Goal: Task Accomplishment & Management: Use online tool/utility

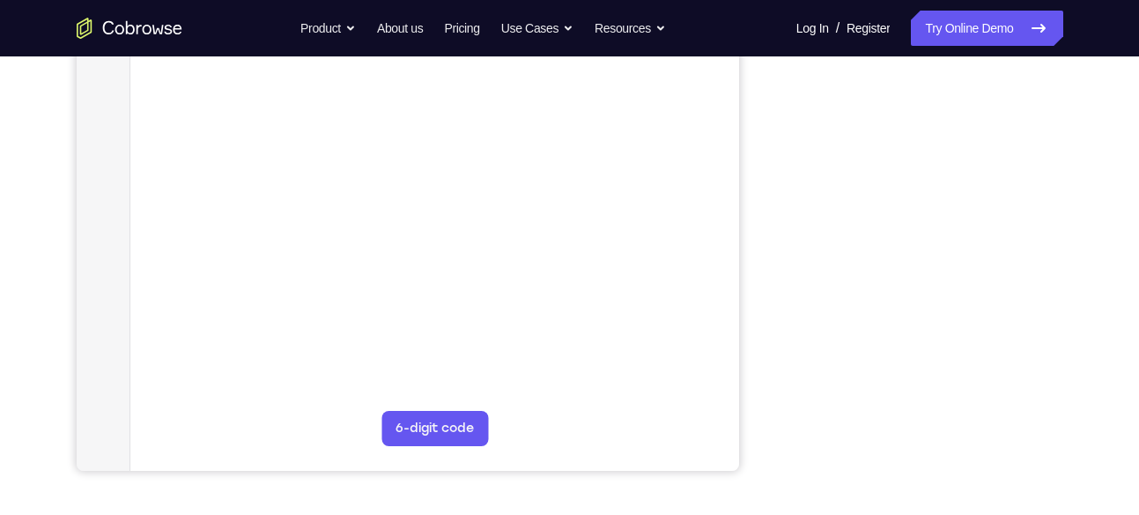
scroll to position [350, 0]
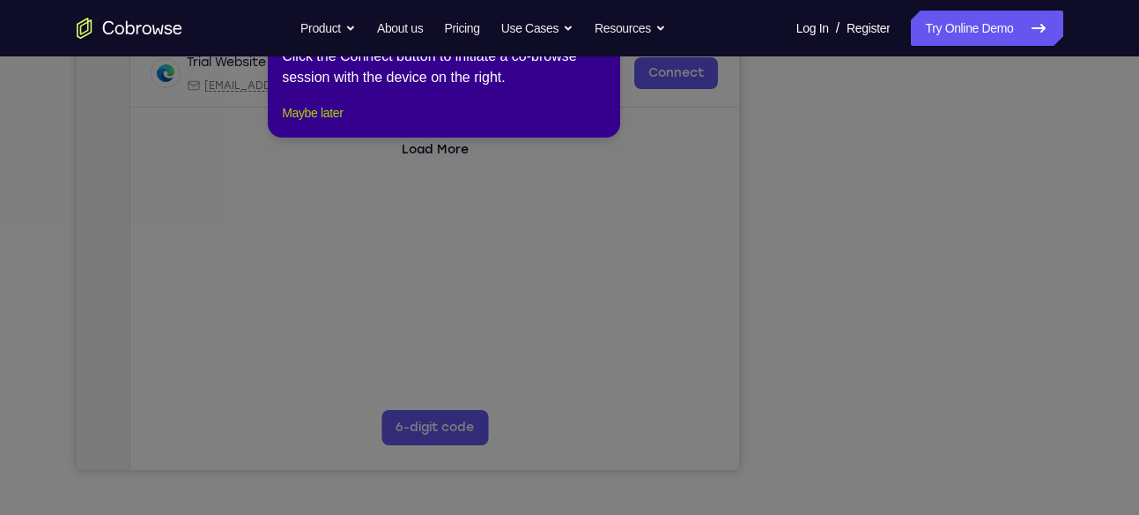
click at [301, 123] on button "Maybe later" at bounding box center [312, 112] width 61 height 21
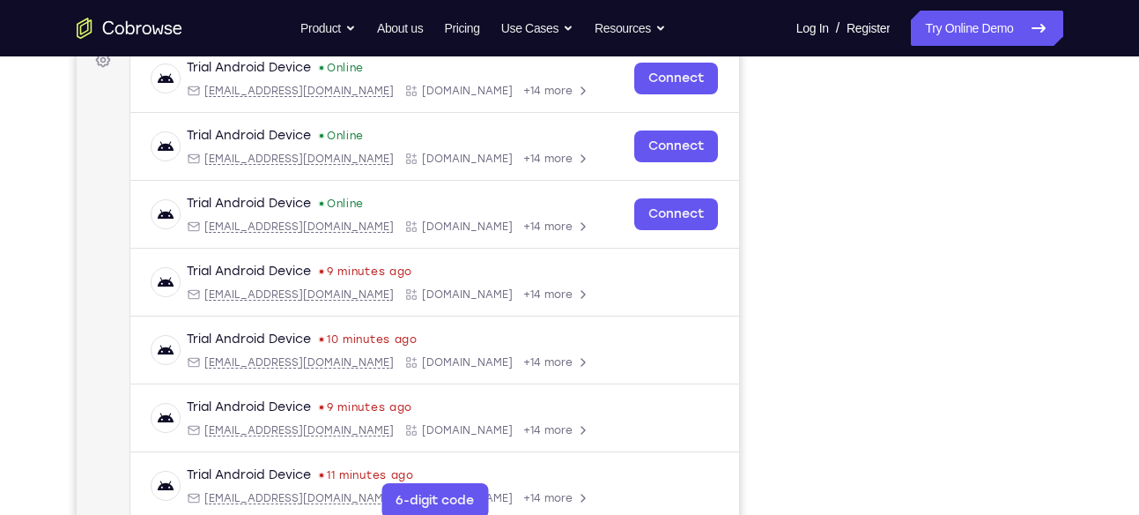
scroll to position [278, 0]
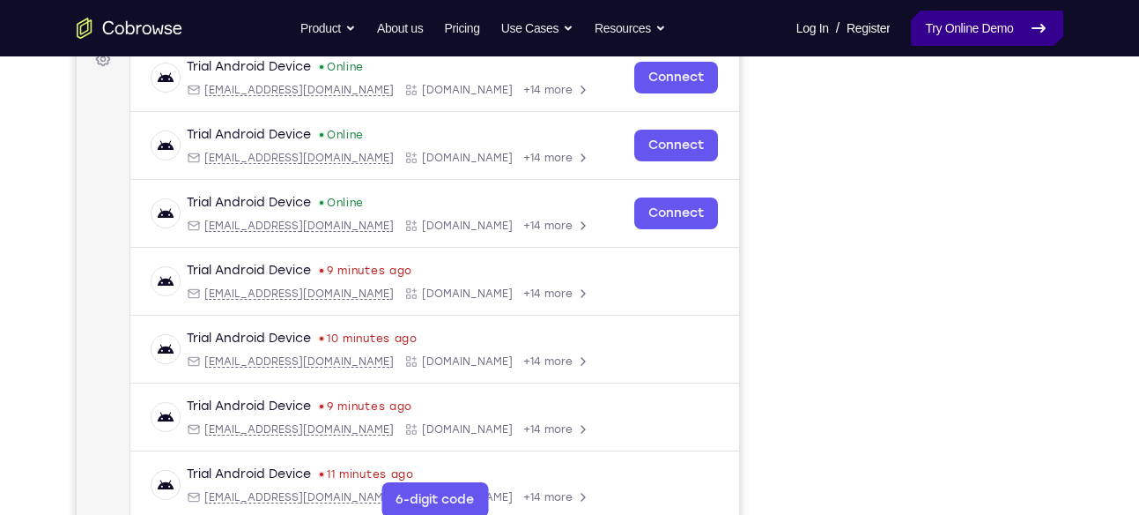
click at [963, 23] on link "Try Online Demo" at bounding box center [987, 28] width 152 height 35
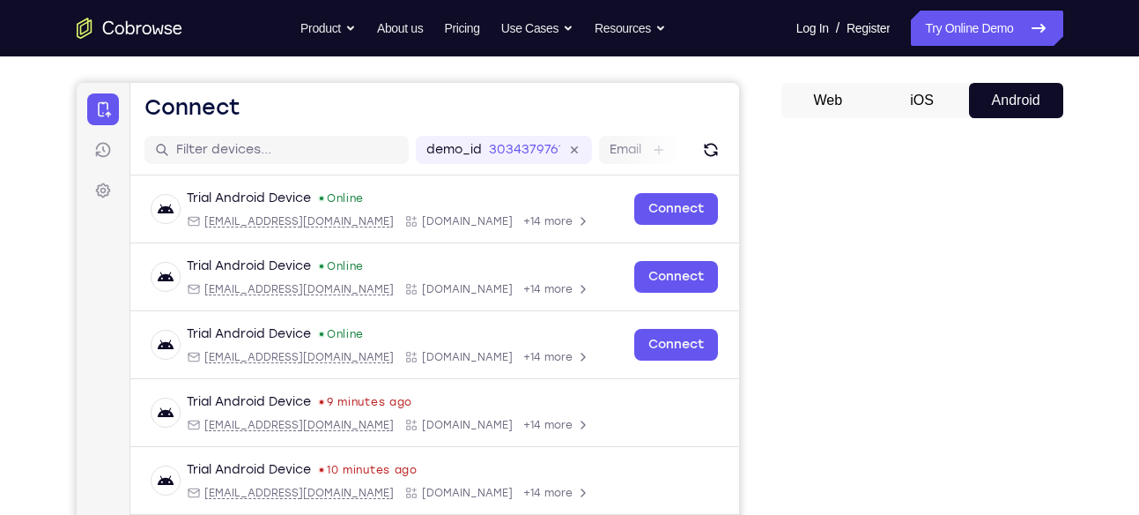
scroll to position [194, 0]
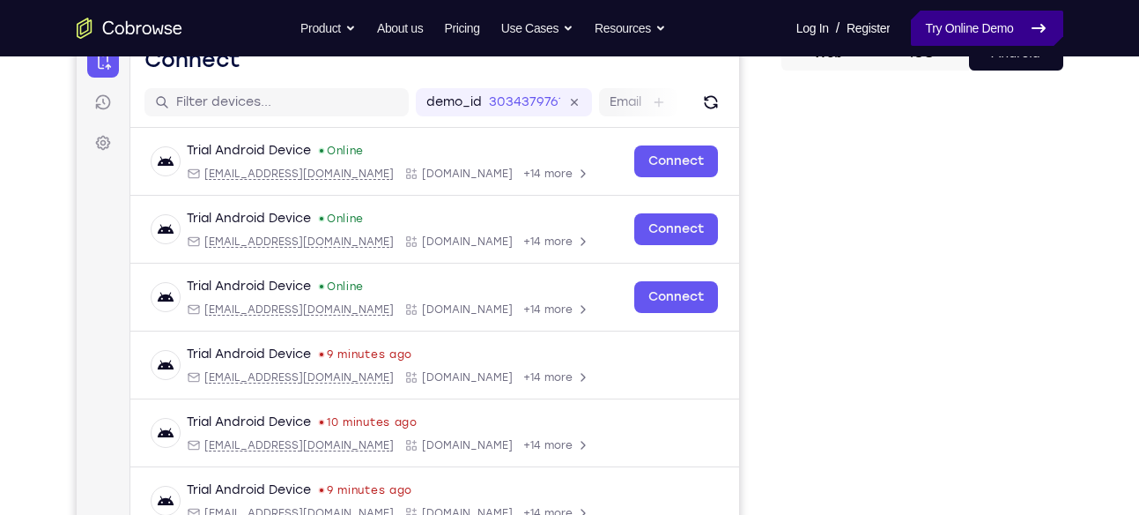
click at [981, 21] on link "Try Online Demo" at bounding box center [987, 28] width 152 height 35
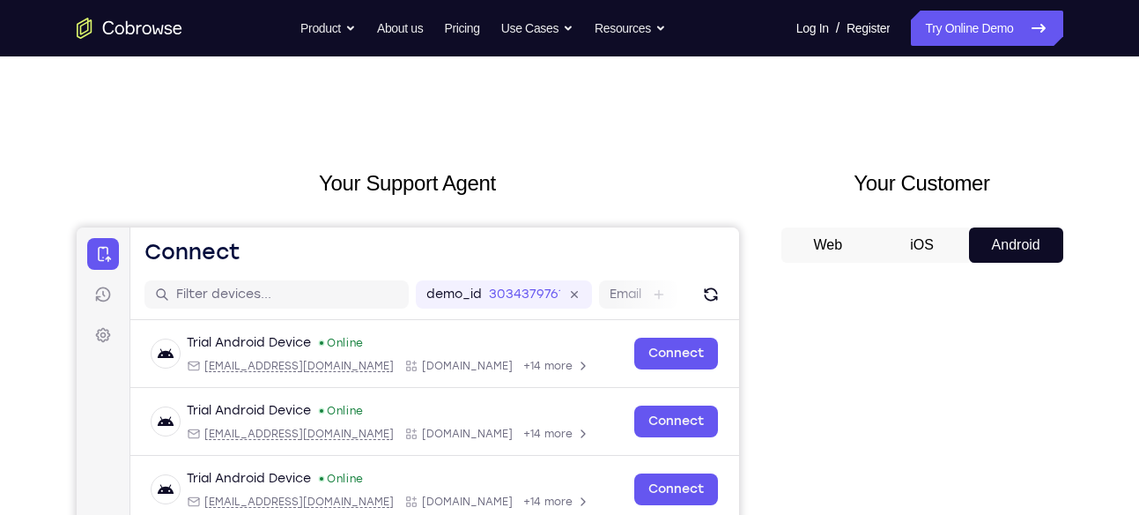
scroll to position [0, 0]
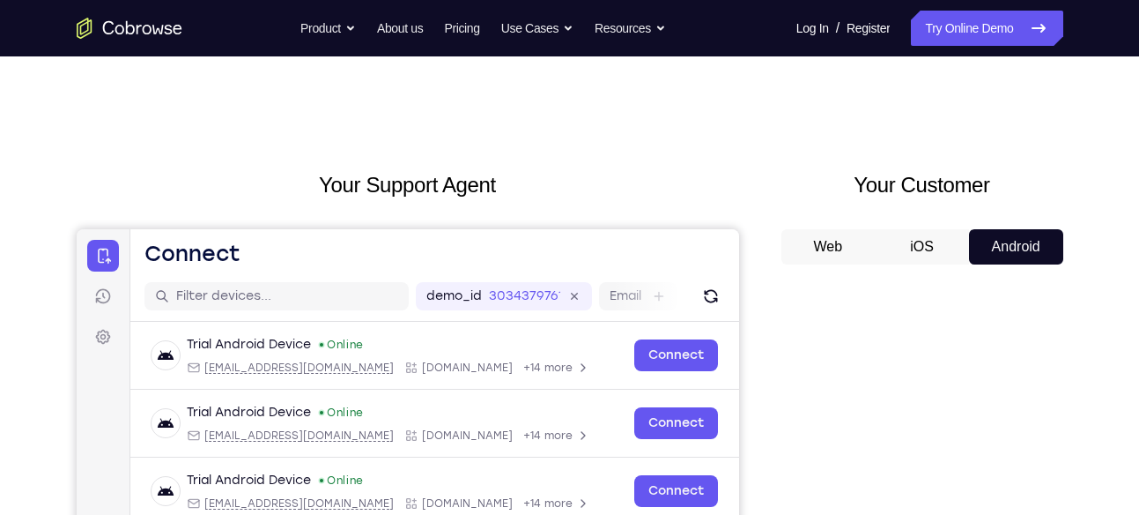
click at [920, 241] on button "iOS" at bounding box center [922, 246] width 94 height 35
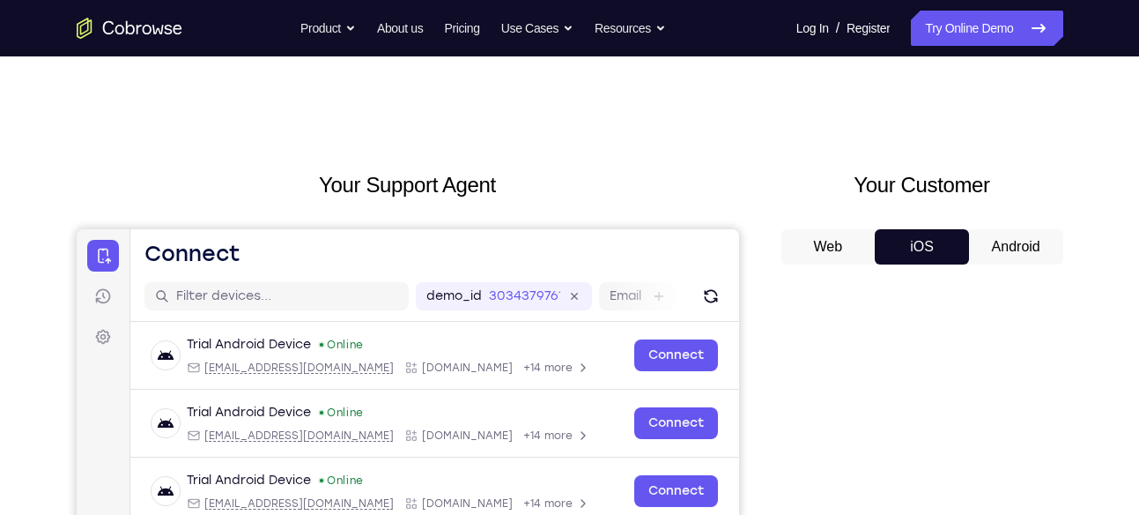
click at [989, 234] on button "Android" at bounding box center [1016, 246] width 94 height 35
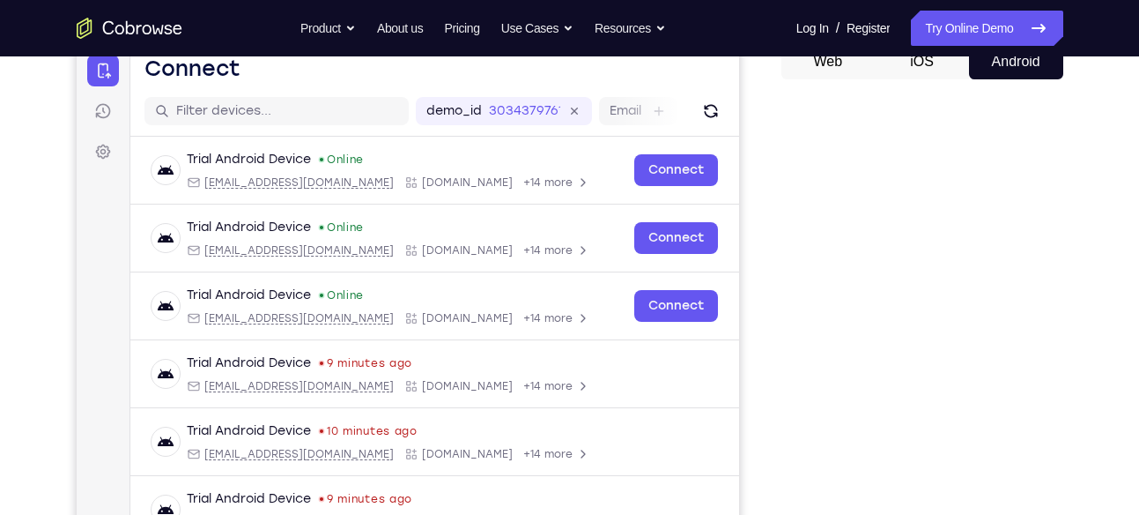
scroll to position [186, 0]
click at [844, 66] on button "Web" at bounding box center [828, 60] width 94 height 35
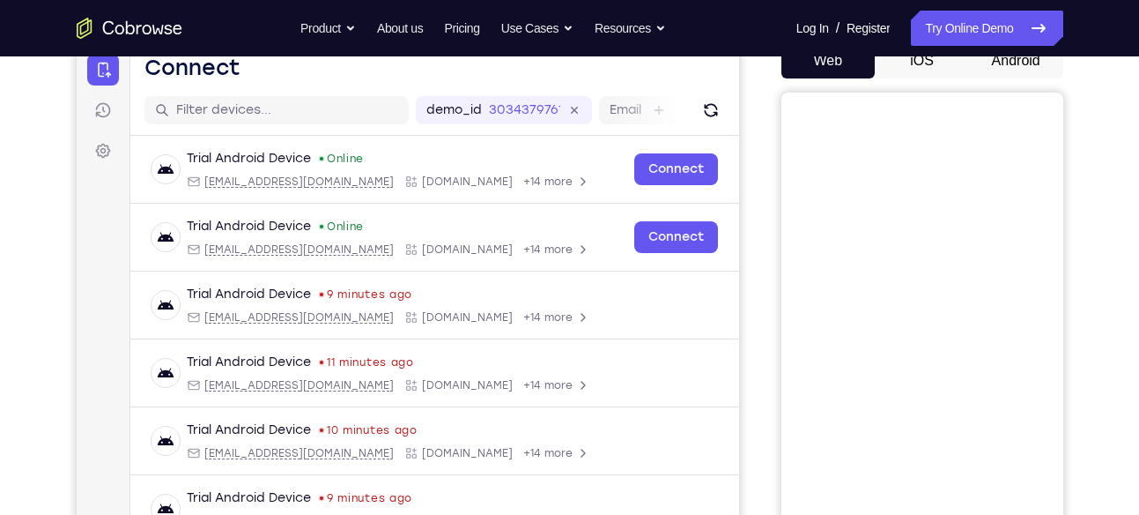
click at [987, 63] on button "Android" at bounding box center [1016, 60] width 94 height 35
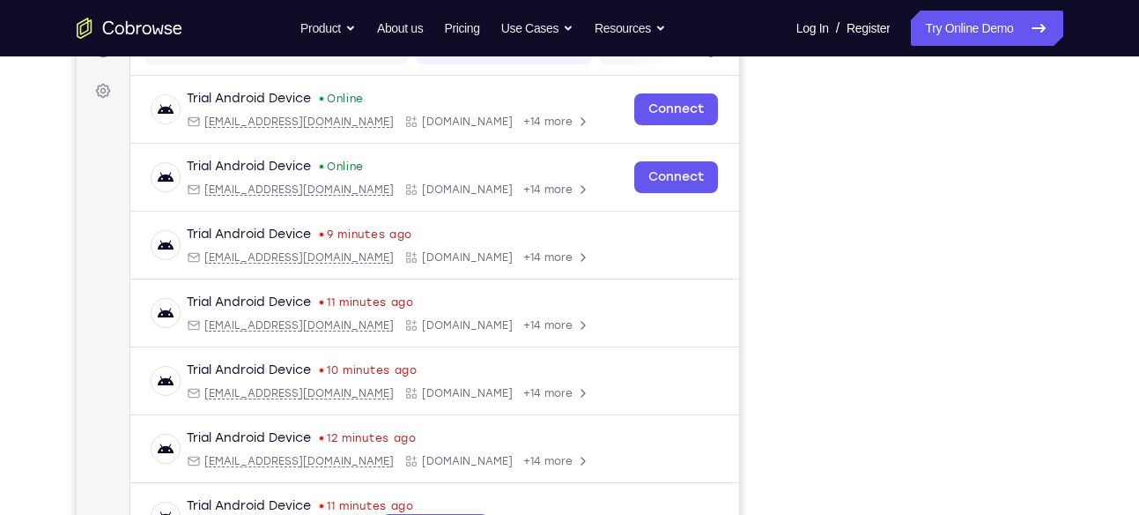
scroll to position [247, 0]
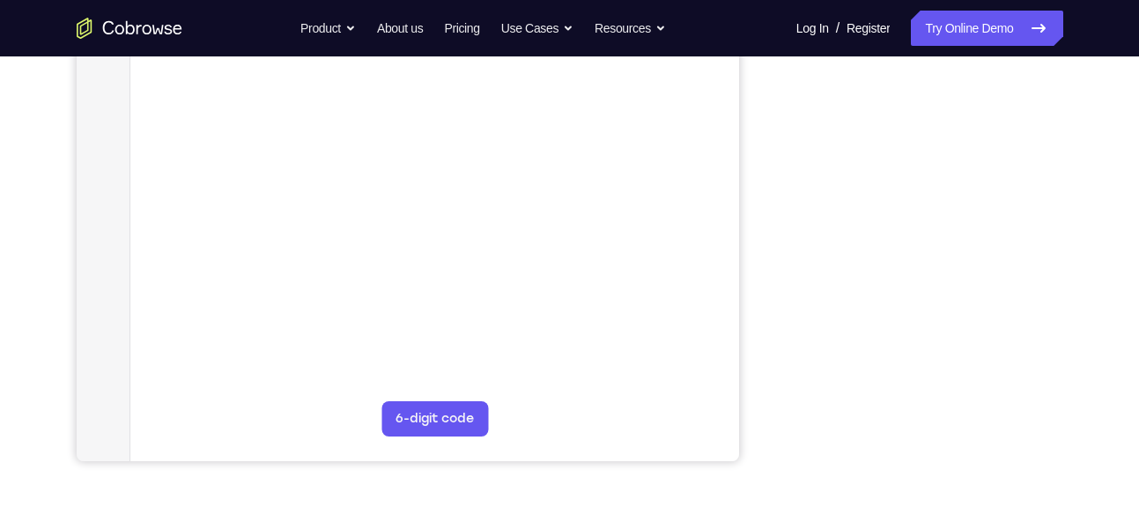
scroll to position [360, 0]
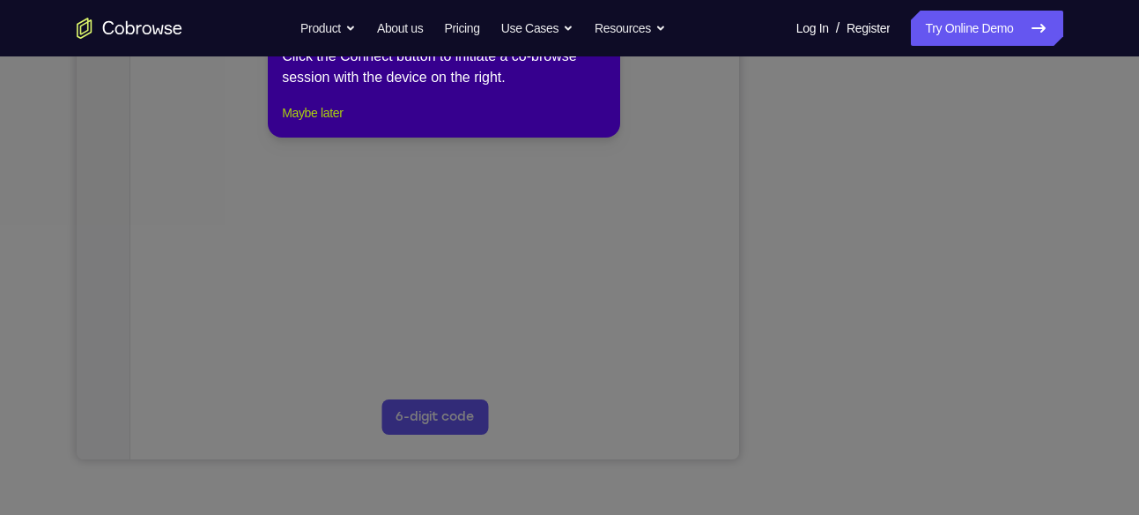
click at [337, 123] on button "Maybe later" at bounding box center [312, 112] width 61 height 21
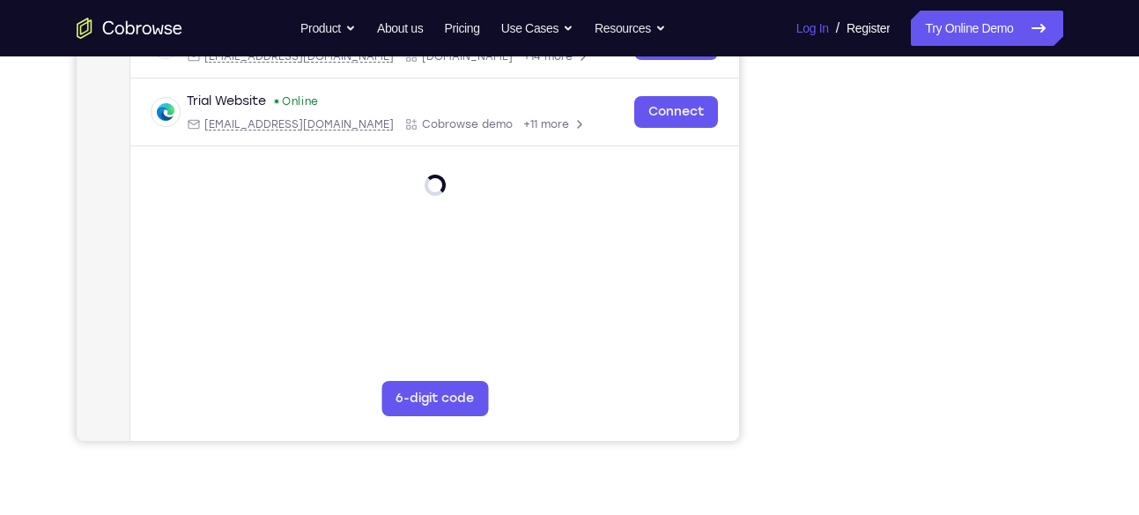
scroll to position [380, 0]
